Goal: Information Seeking & Learning: Find specific fact

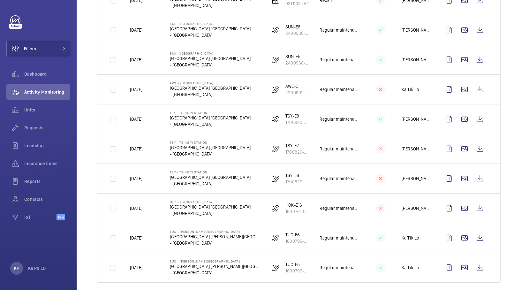
scroll to position [741, 0]
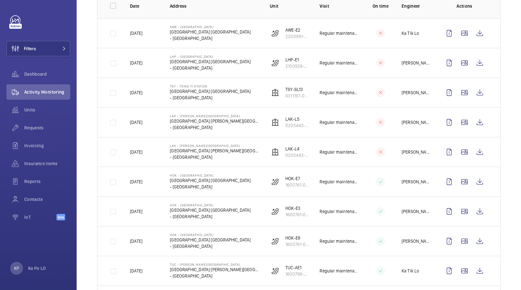
scroll to position [0, 0]
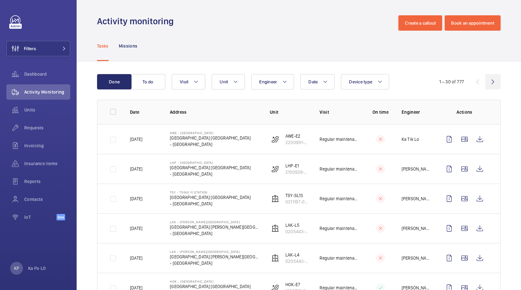
click at [487, 80] on wm-front-icon-button at bounding box center [492, 81] width 15 height 15
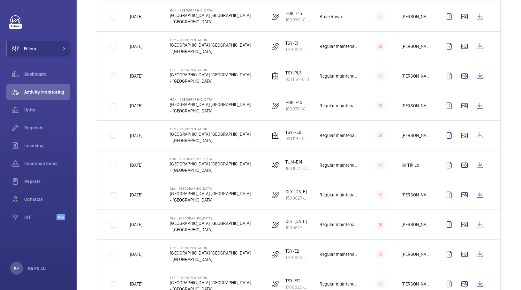
scroll to position [741, 0]
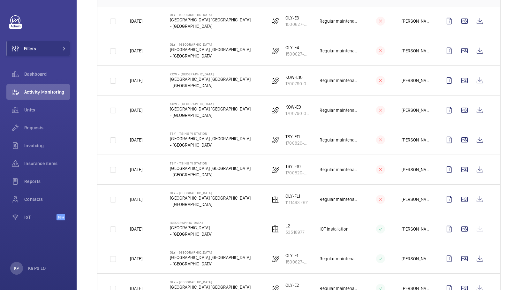
scroll to position [0, 0]
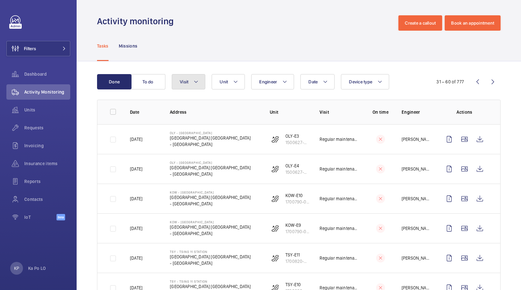
click at [188, 85] on button "Visit" at bounding box center [189, 81] width 34 height 15
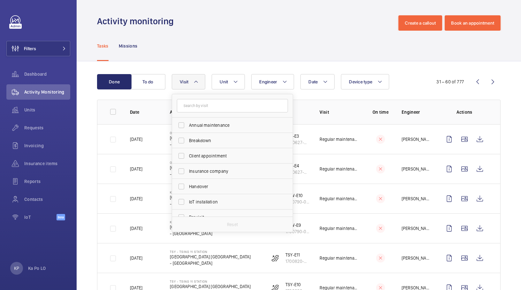
click at [188, 84] on button "Visit" at bounding box center [189, 81] width 34 height 15
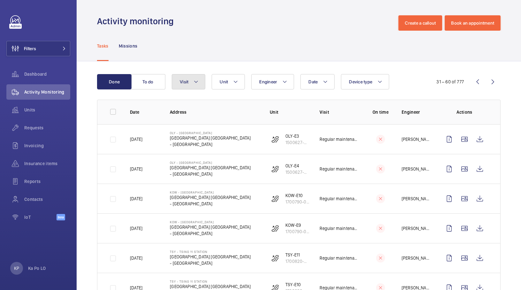
click at [188, 84] on button "Visit" at bounding box center [189, 81] width 34 height 15
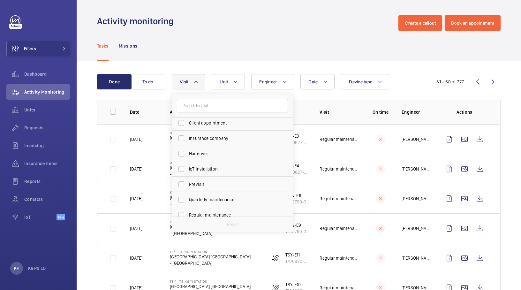
scroll to position [48, 0]
click at [217, 200] on span "Regular maintenance" at bounding box center [233, 200] width 88 height 6
click at [188, 200] on input "Regular maintenance" at bounding box center [181, 200] width 13 height 13
checkbox input "true"
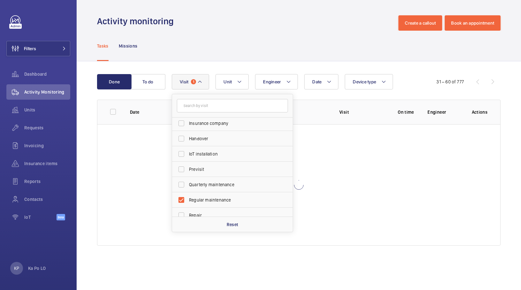
click at [89, 140] on div "Done To do Date Engineer Unit Device type Visit 1 Annual maintenance Breakdown …" at bounding box center [299, 161] width 445 height 200
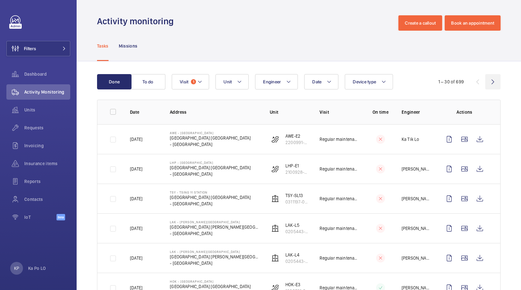
click at [492, 81] on wm-front-icon-button at bounding box center [492, 81] width 15 height 15
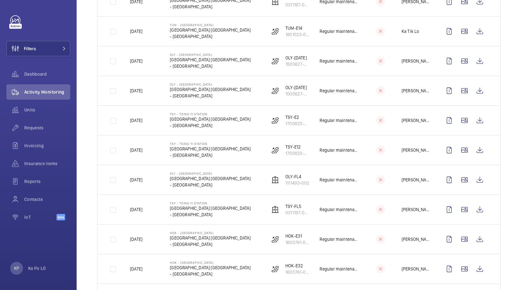
scroll to position [479, 0]
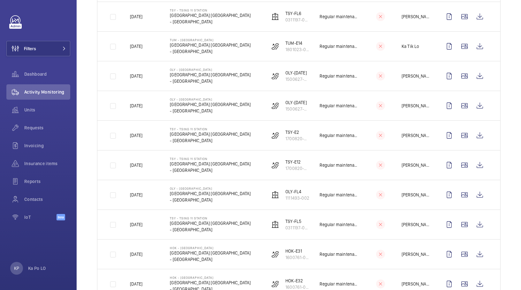
click at [87, 124] on div "Done To do Date Engineer Unit Device type Visit 1 31 – 60 of 699 Date Address U…" at bounding box center [299, 67] width 445 height 970
click at [92, 109] on div "Done To do Date Engineer Unit Device type Visit 1 31 – 60 of 699 Date Address U…" at bounding box center [299, 67] width 445 height 970
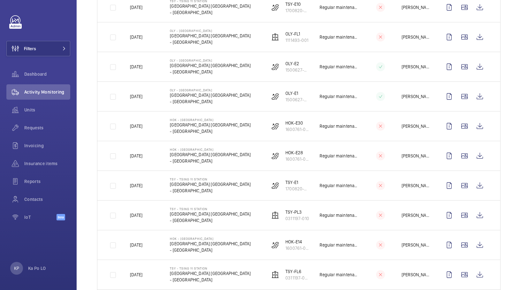
scroll to position [223, 0]
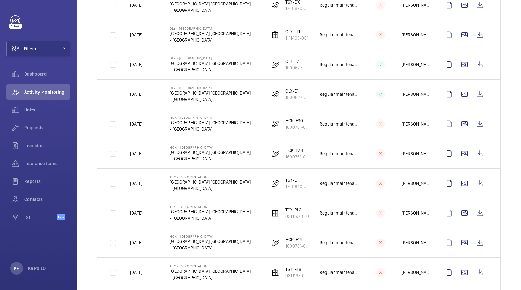
drag, startPoint x: 89, startPoint y: 173, endPoint x: 94, endPoint y: 173, distance: 4.5
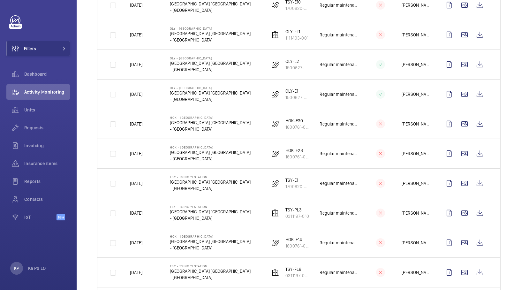
drag, startPoint x: 89, startPoint y: 167, endPoint x: 97, endPoint y: 171, distance: 9.1
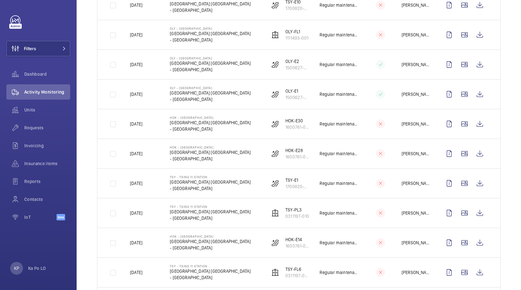
drag, startPoint x: 90, startPoint y: 138, endPoint x: 94, endPoint y: 140, distance: 4.2
drag, startPoint x: 88, startPoint y: 151, endPoint x: 103, endPoint y: 149, distance: 14.2
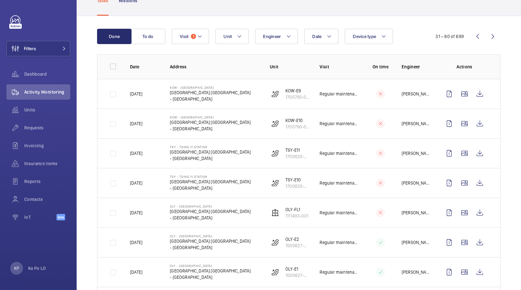
scroll to position [32, 0]
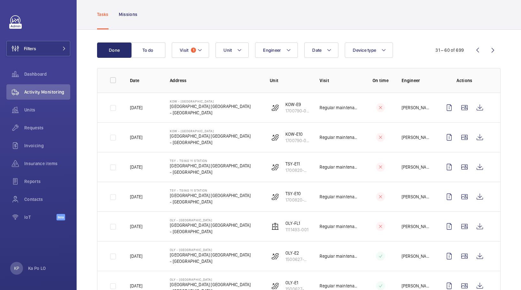
click at [470, 50] on wm-front-icon-button at bounding box center [477, 49] width 15 height 15
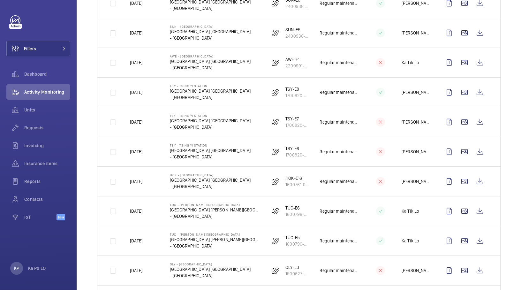
scroll to position [741, 0]
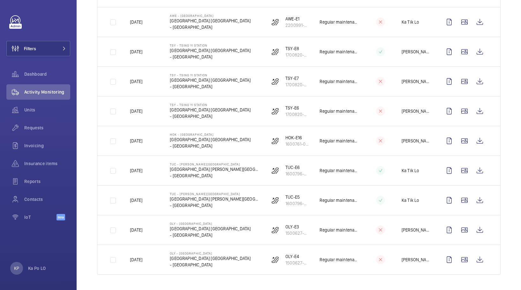
drag, startPoint x: 88, startPoint y: 180, endPoint x: 101, endPoint y: 184, distance: 13.5
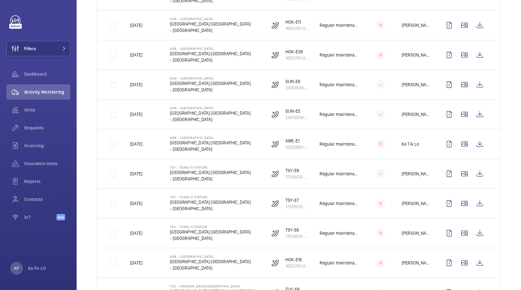
scroll to position [597, 0]
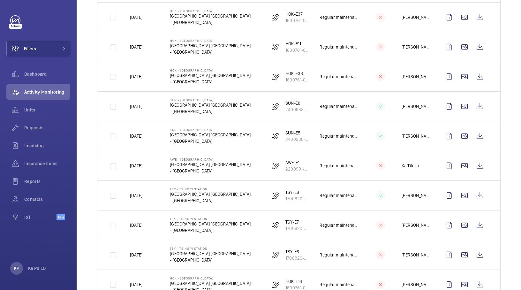
drag, startPoint x: 86, startPoint y: 135, endPoint x: 133, endPoint y: 139, distance: 47.4
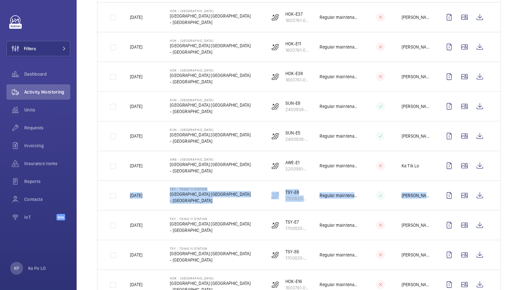
click at [287, 198] on p "1700820-008" at bounding box center [298, 198] width 24 height 6
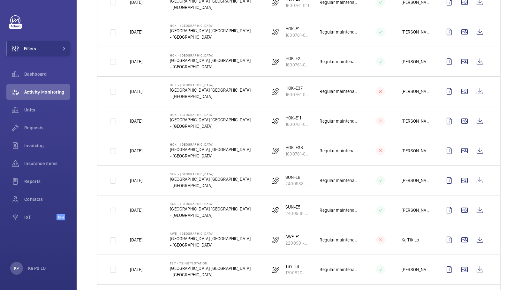
scroll to position [501, 0]
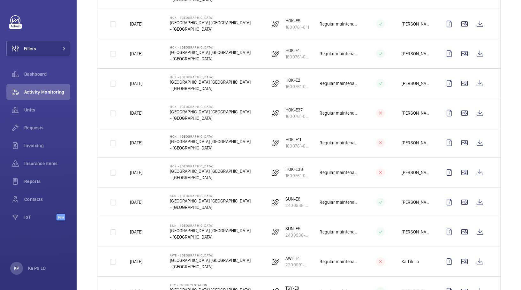
drag, startPoint x: 83, startPoint y: 126, endPoint x: 87, endPoint y: 128, distance: 3.6
click at [83, 126] on div "Done To do Date Engineer Unit Device type Visit 1 1 – 30 of 699 Date Address Un…" at bounding box center [299, 45] width 445 height 970
click at [84, 163] on div "Done To do Date Engineer Unit Device type Visit 1 1 – 30 of 699 Date Address Un…" at bounding box center [299, 45] width 445 height 970
click at [85, 151] on div "Done To do Date Engineer Unit Device type Visit 1 1 – 30 of 699 Date Address Un…" at bounding box center [299, 45] width 445 height 970
click at [82, 179] on div "Done To do Date Engineer Unit Device type Visit 1 1 – 30 of 699 Date Address Un…" at bounding box center [299, 45] width 445 height 970
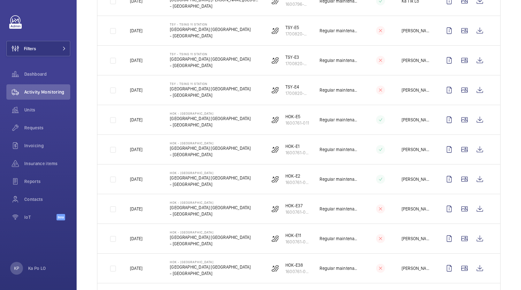
scroll to position [453, 0]
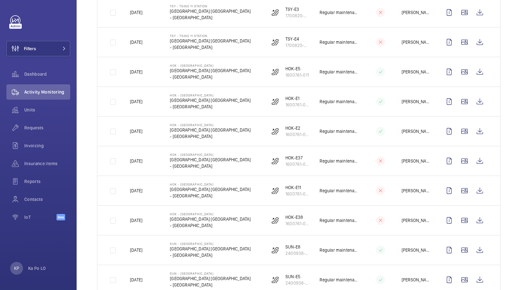
click at [85, 187] on div "Done To do Date Engineer Unit Device type Visit 1 1 – 30 of 699 Date Address Un…" at bounding box center [299, 93] width 445 height 970
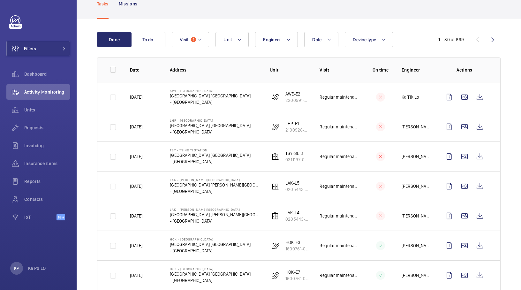
scroll to position [0, 0]
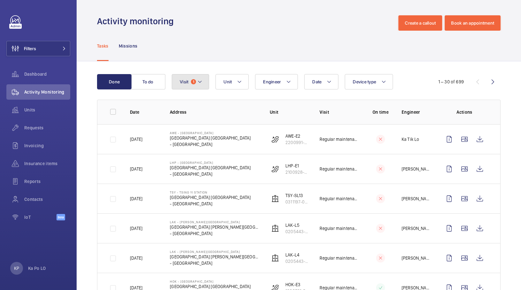
click at [197, 80] on button "Visit 1" at bounding box center [190, 81] width 37 height 15
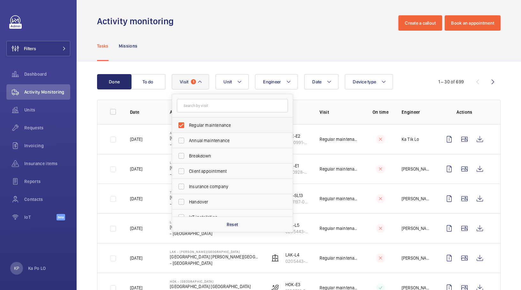
click at [193, 128] on label "Regular maintenance" at bounding box center [227, 125] width 111 height 15
click at [188, 128] on input "Regular maintenance" at bounding box center [181, 125] width 13 height 13
checkbox input "false"
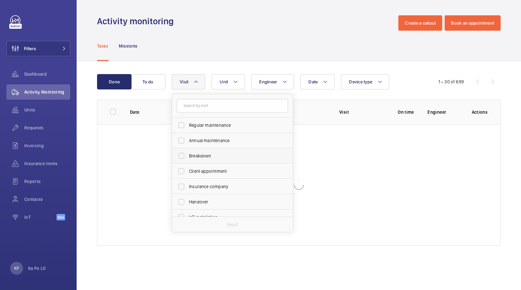
click at [197, 158] on span "Breakdown" at bounding box center [233, 156] width 88 height 6
click at [188, 158] on input "Breakdown" at bounding box center [181, 155] width 13 height 13
checkbox input "true"
click at [265, 57] on div "Tasks Missions" at bounding box center [299, 46] width 404 height 30
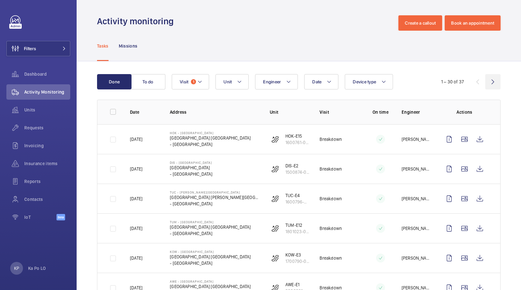
click at [487, 81] on wm-front-icon-button at bounding box center [492, 81] width 15 height 15
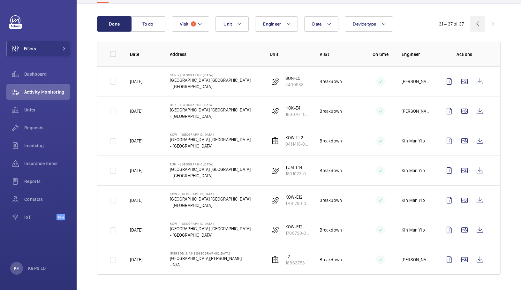
click at [470, 22] on wm-front-icon-button at bounding box center [477, 23] width 15 height 15
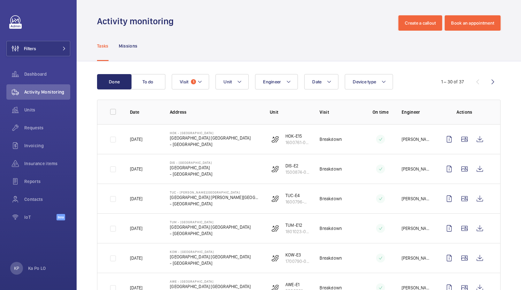
click at [189, 82] on button "Visit 1" at bounding box center [190, 81] width 37 height 15
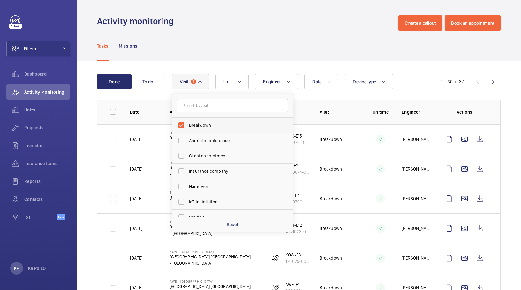
click at [190, 128] on span "Breakdown" at bounding box center [233, 125] width 88 height 6
click at [188, 128] on input "Breakdown" at bounding box center [181, 125] width 13 height 13
checkbox input "false"
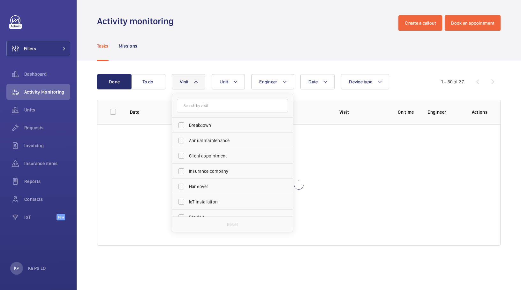
click at [94, 142] on div "Done To do Date Engineer Unit Device type Visit Breakdown Annual maintenance Cl…" at bounding box center [299, 161] width 445 height 200
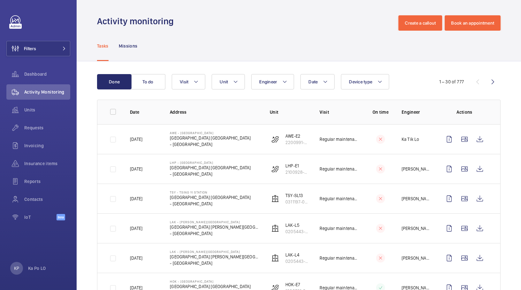
click at [488, 79] on wm-front-icon-button at bounding box center [492, 81] width 15 height 15
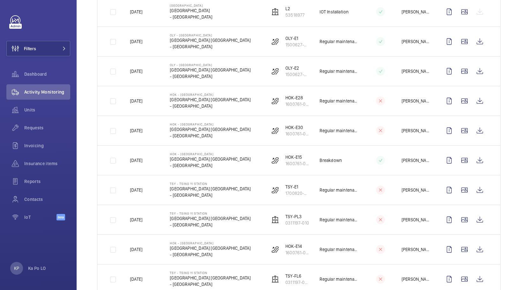
scroll to position [575, 0]
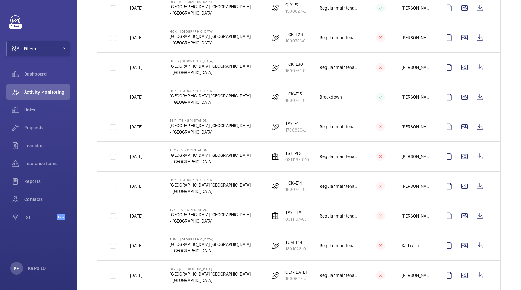
scroll to position [383, 0]
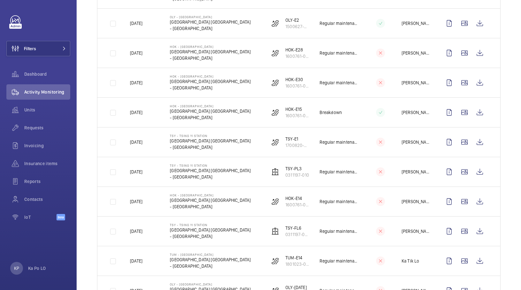
click at [84, 169] on div "Done To do Date Engineer Unit Device type Visit 31 – 60 of 777 Date Address Uni…" at bounding box center [299, 163] width 445 height 970
click at [90, 171] on div "Done To do Date Engineer Unit Device type Visit 31 – 60 of 777 Date Address Uni…" at bounding box center [299, 163] width 445 height 970
click at [84, 135] on div "Done To do Date Engineer Unit Device type Visit 31 – 60 of 777 Date Address Uni…" at bounding box center [299, 163] width 445 height 970
click at [90, 158] on div "Done To do Date Engineer Unit Device type Visit 31 – 60 of 777 Date Address Uni…" at bounding box center [299, 163] width 445 height 970
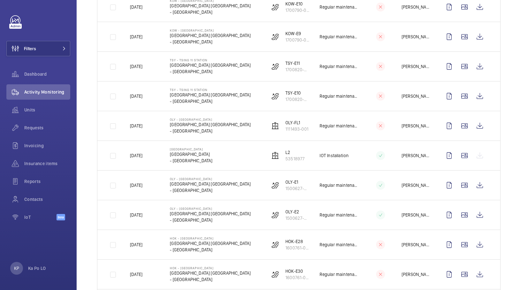
scroll to position [144, 0]
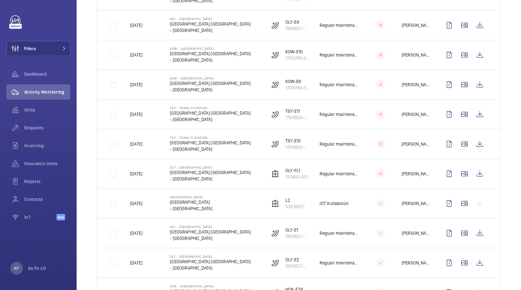
drag, startPoint x: 169, startPoint y: 202, endPoint x: 197, endPoint y: 201, distance: 27.8
click at [197, 201] on td "CityLink [GEOGRAPHIC_DATA] - [GEOGRAPHIC_DATA]" at bounding box center [210, 203] width 100 height 30
copy p "[GEOGRAPHIC_DATA]"
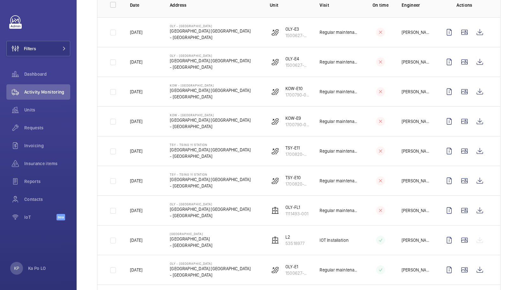
scroll to position [0, 0]
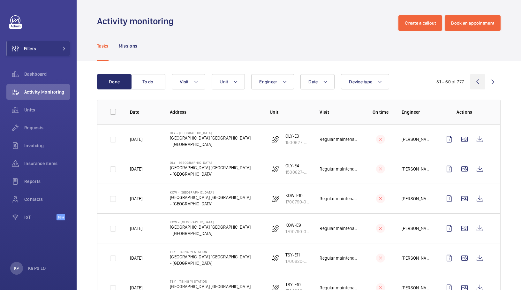
click at [470, 78] on wm-front-icon-button at bounding box center [477, 81] width 15 height 15
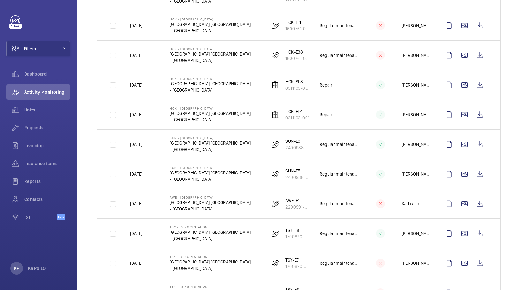
scroll to position [597, 0]
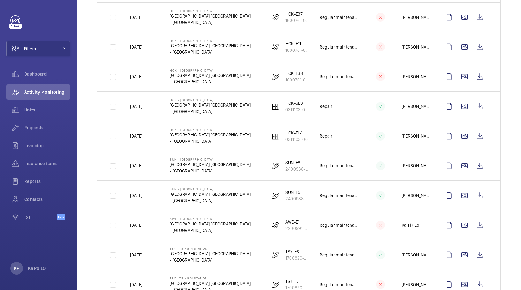
drag, startPoint x: 87, startPoint y: 171, endPoint x: 94, endPoint y: 171, distance: 7.3
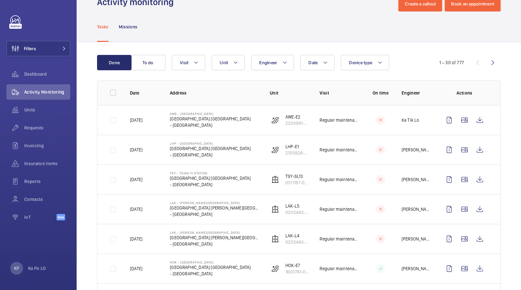
scroll to position [0, 0]
